Goal: Information Seeking & Learning: Compare options

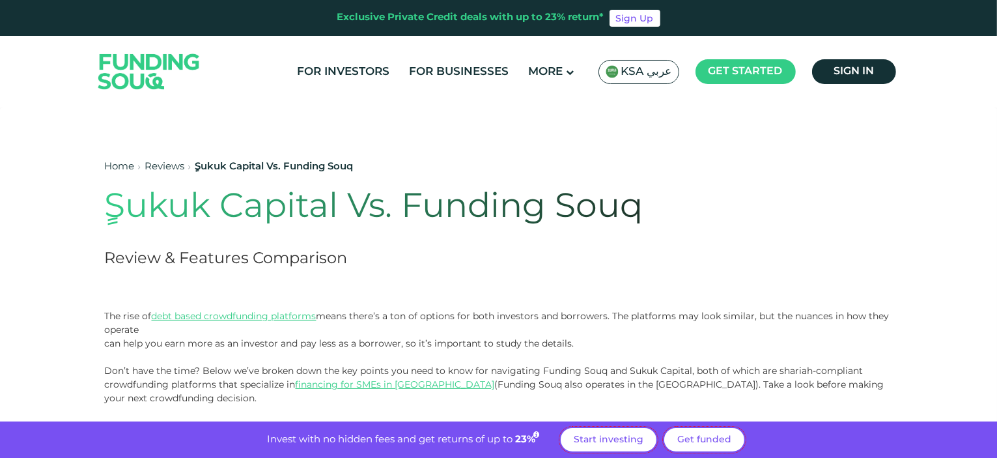
click at [645, 68] on span "KSA عربي" at bounding box center [646, 71] width 51 height 15
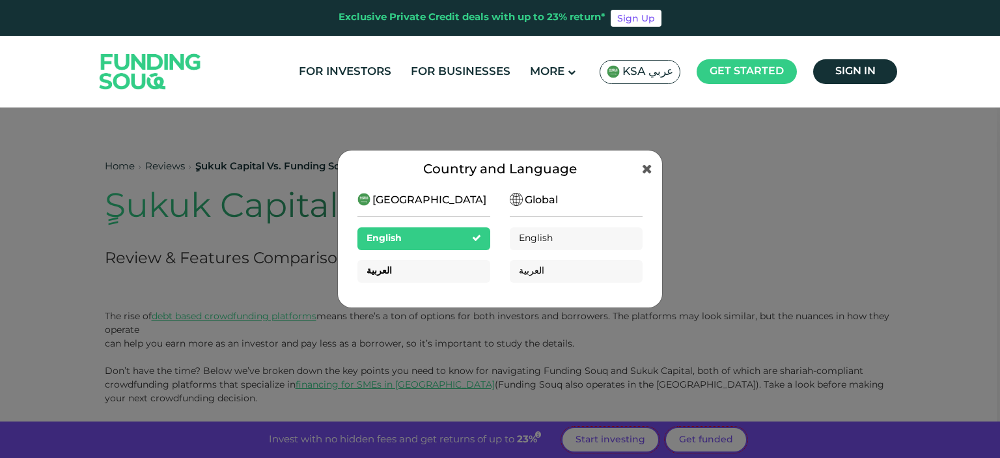
click at [437, 267] on div "العربية" at bounding box center [424, 271] width 133 height 23
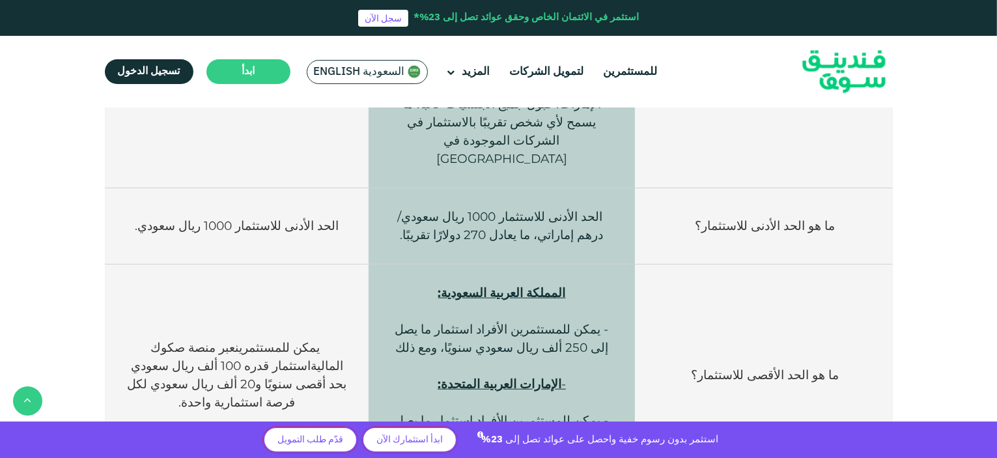
scroll to position [1042, 0]
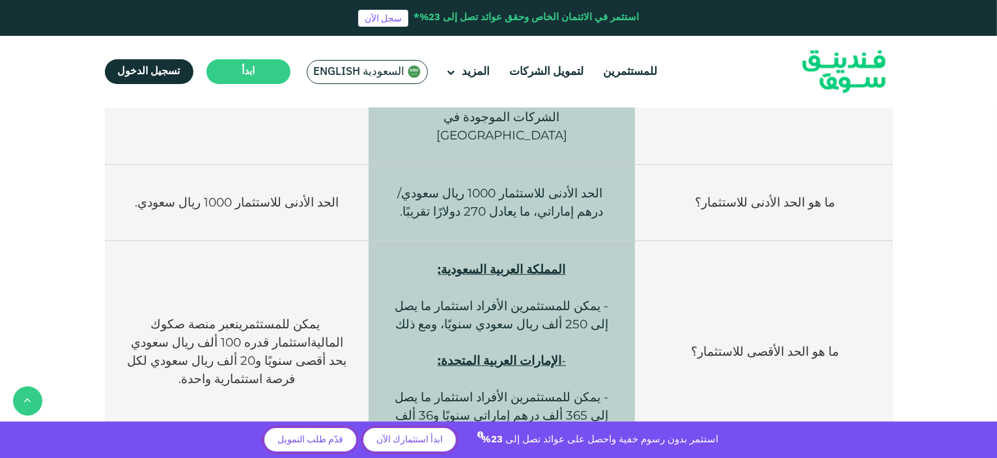
drag, startPoint x: 347, startPoint y: 226, endPoint x: 150, endPoint y: 274, distance: 202.3
click at [150, 274] on td "يمكن للمستثمرين عبر منصة صكوك المالية استثمار قدره 100 ألف ريال سعودي بحد أقصى …" at bounding box center [237, 352] width 264 height 222
copy span "يمكن للمستثمرين عبر منصة صكوك المالية استثمار قدره 100 ألف ريال سعودي بحد أقصى …"
